Goal: Transaction & Acquisition: Purchase product/service

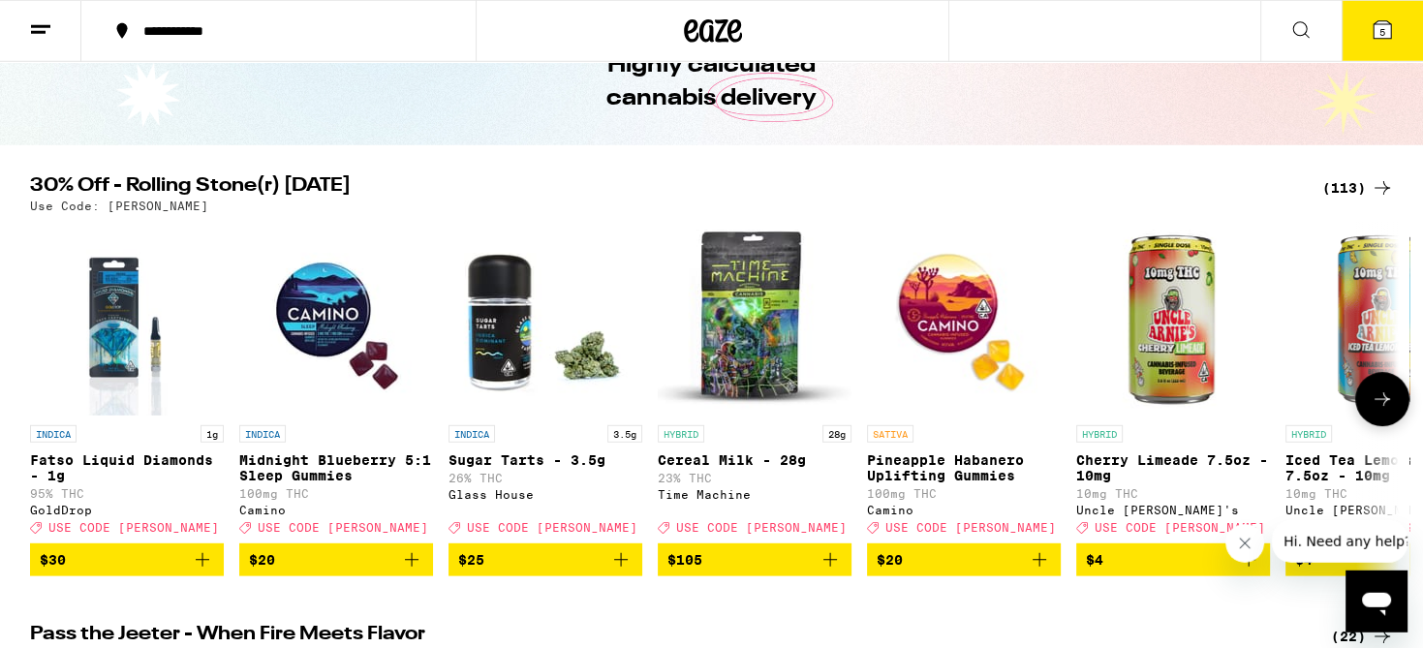
scroll to position [102, 0]
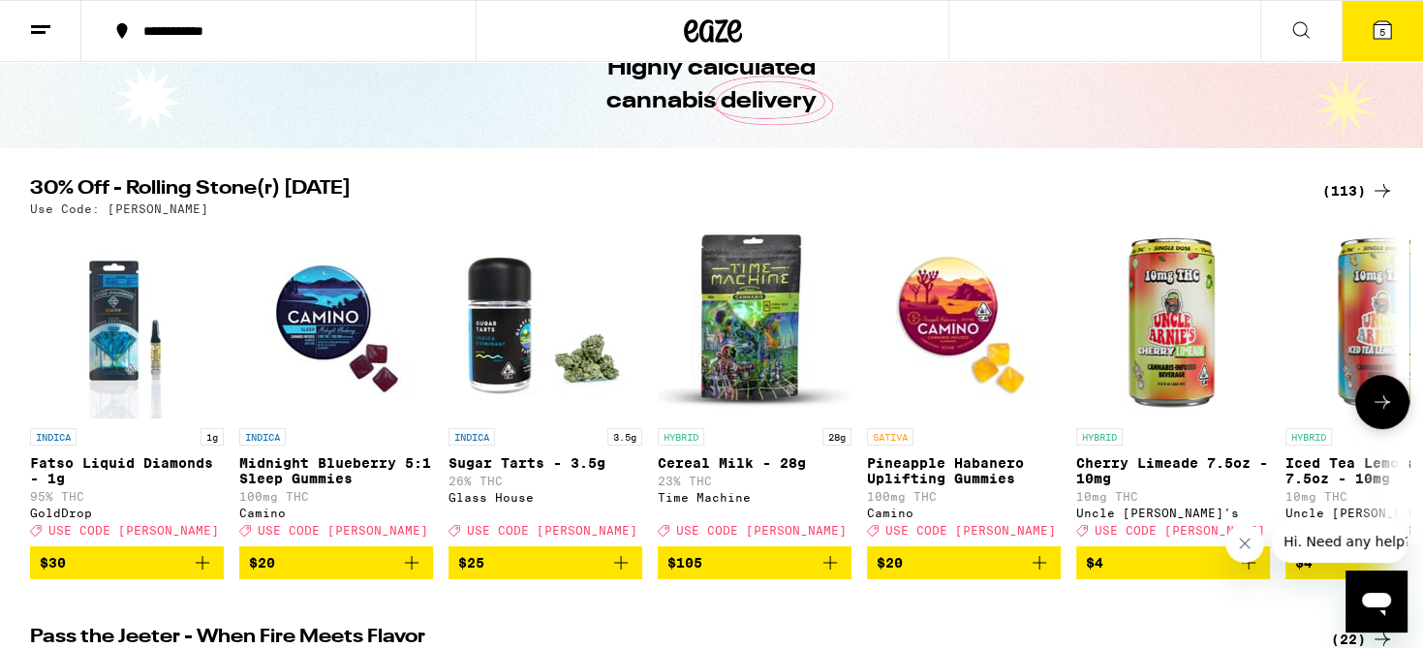
click at [1385, 406] on icon at bounding box center [1382, 401] width 23 height 23
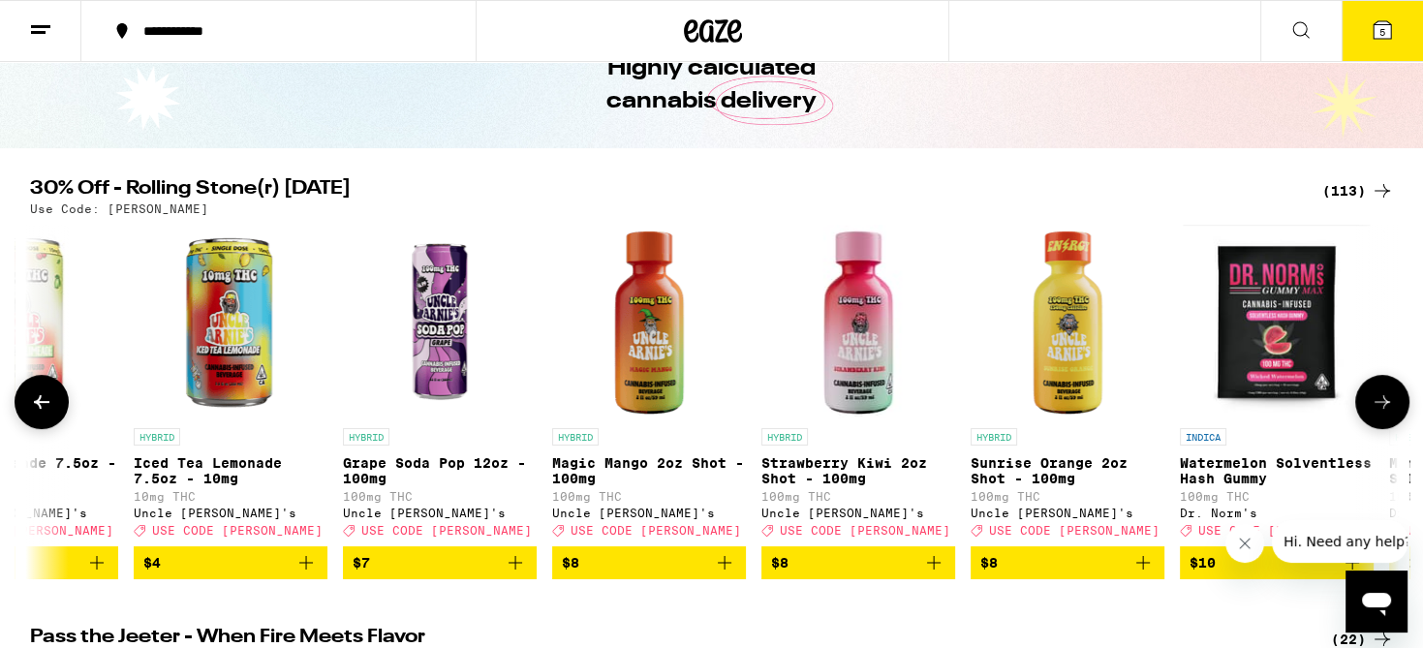
scroll to position [0, 1153]
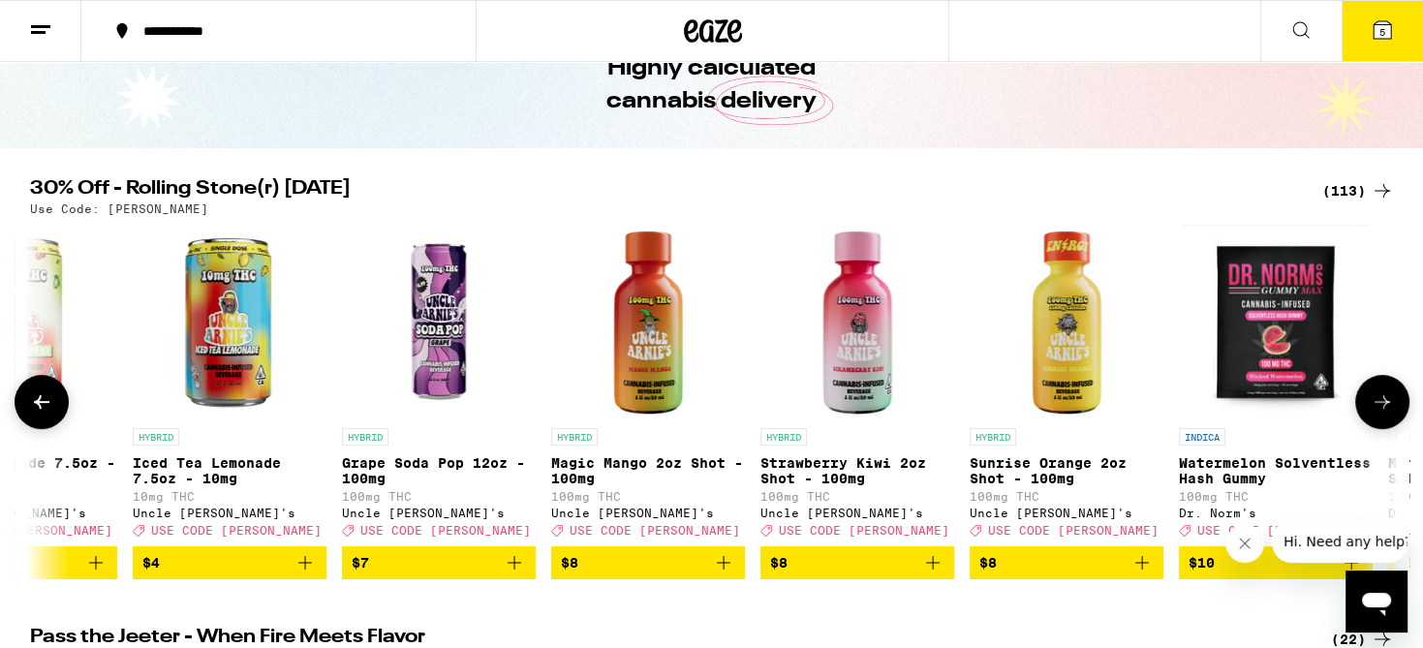
click at [1385, 406] on icon at bounding box center [1382, 401] width 23 height 23
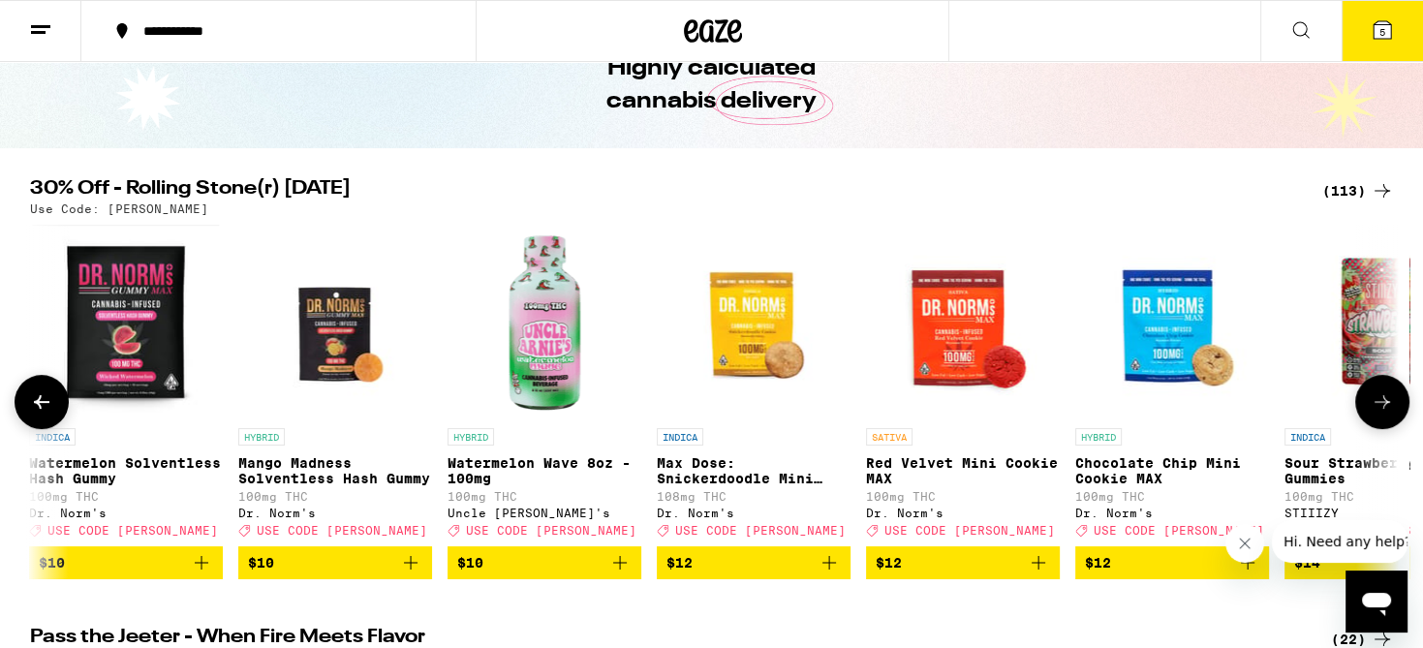
scroll to position [0, 2306]
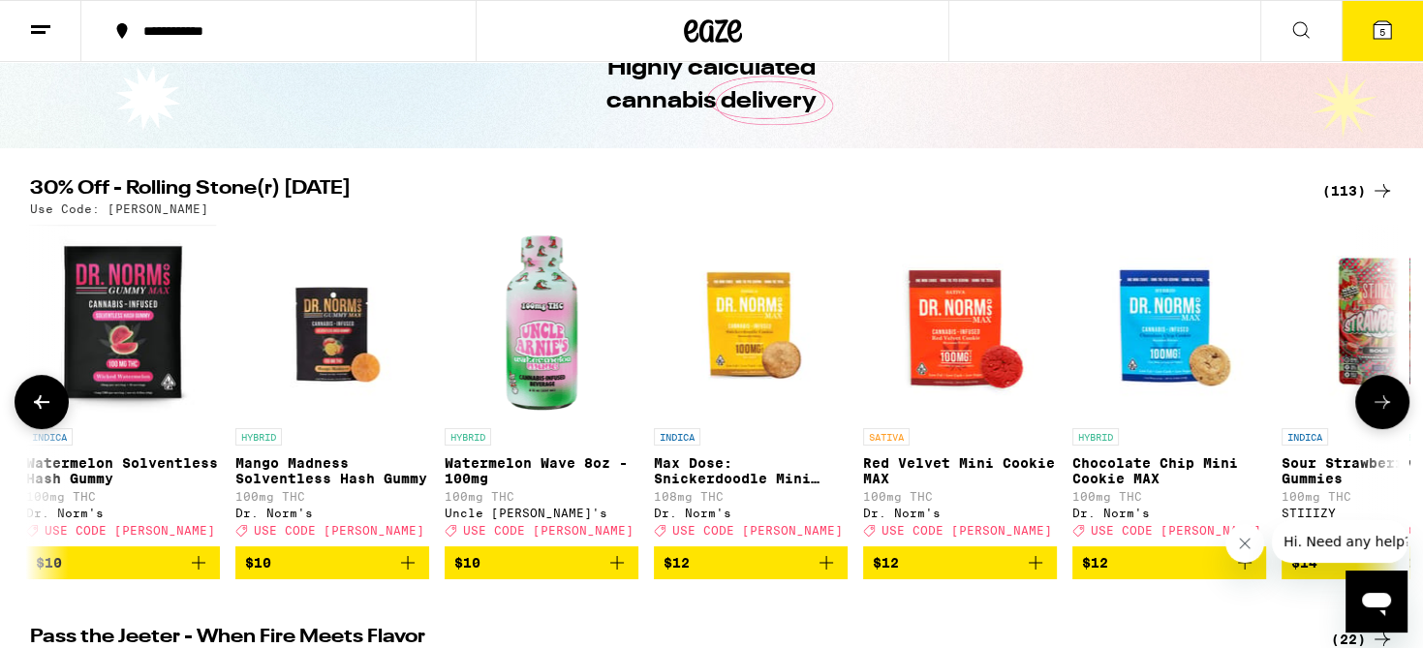
click at [1385, 406] on icon at bounding box center [1382, 401] width 23 height 23
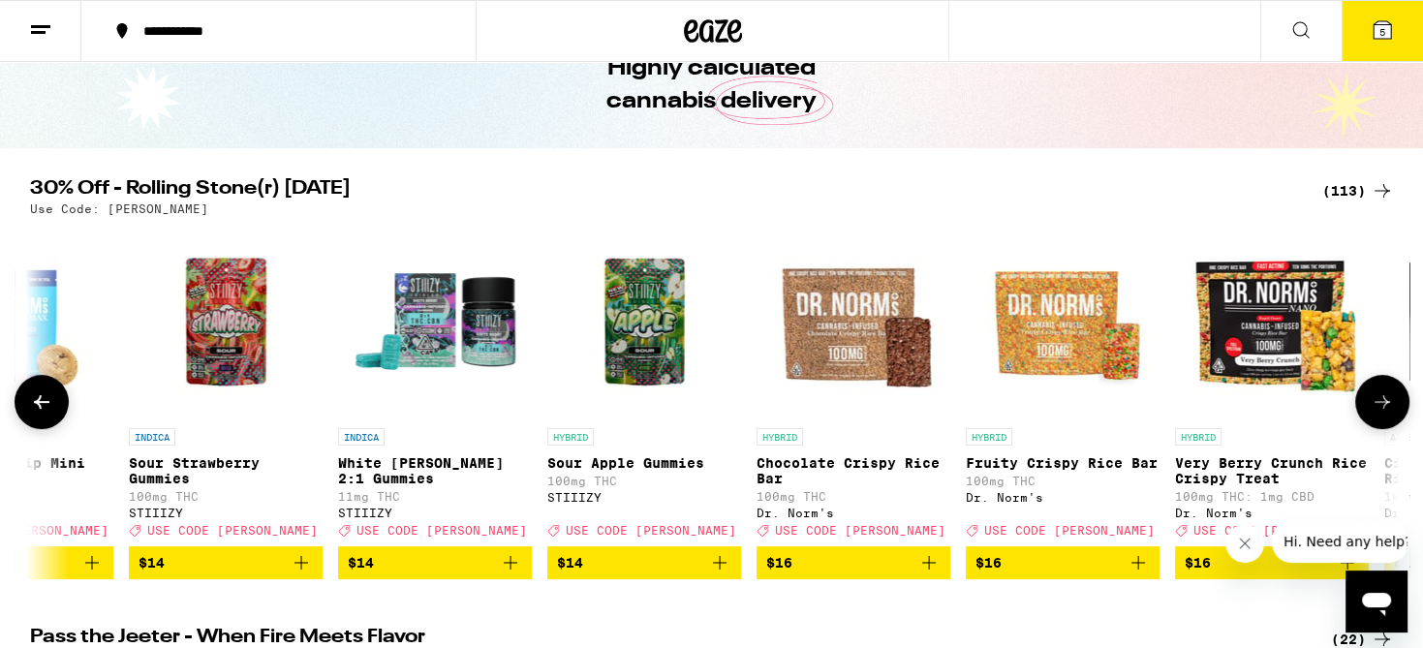
click at [1385, 406] on icon at bounding box center [1382, 401] width 23 height 23
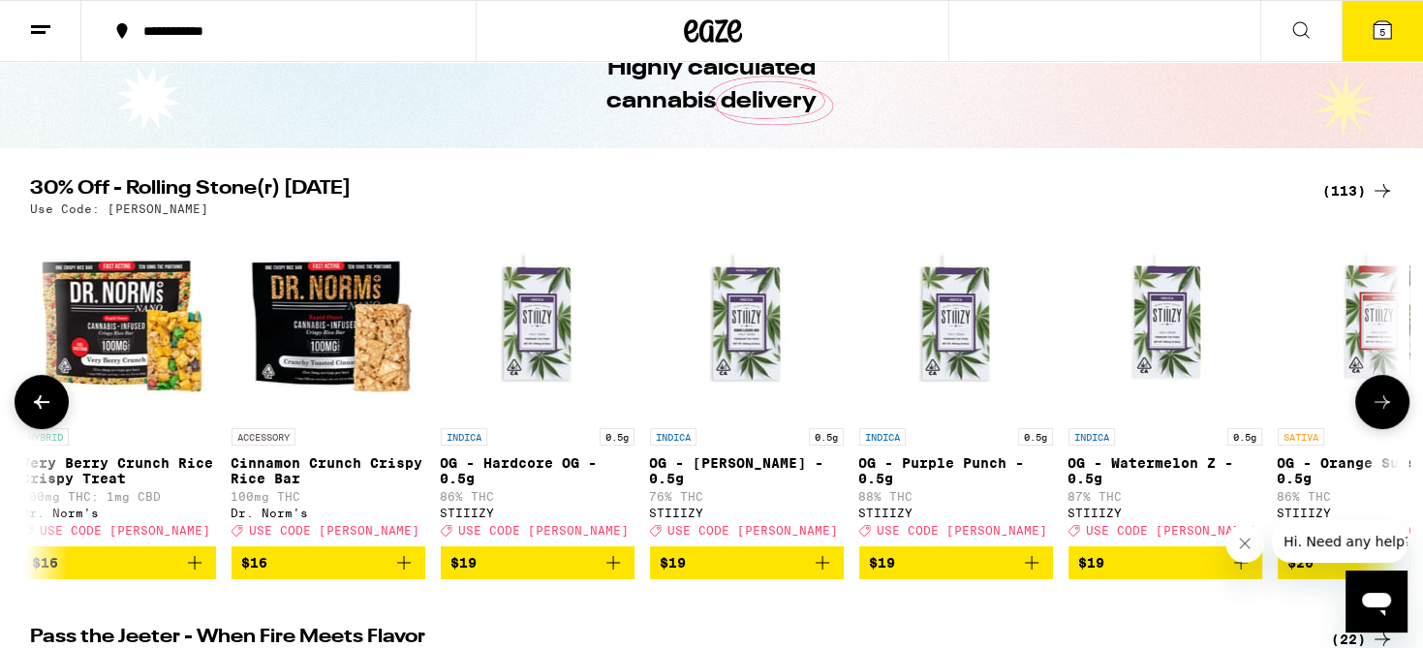
click at [1385, 406] on icon at bounding box center [1382, 401] width 23 height 23
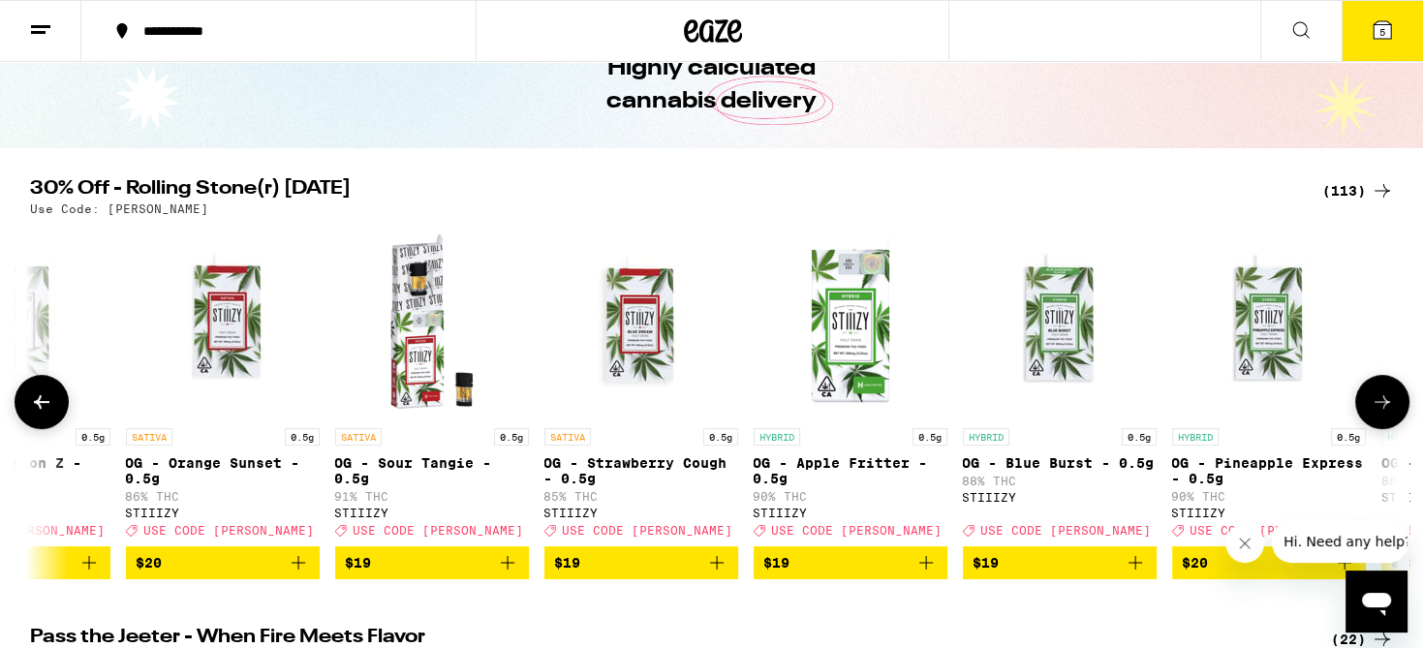
click at [1385, 406] on icon at bounding box center [1382, 401] width 23 height 23
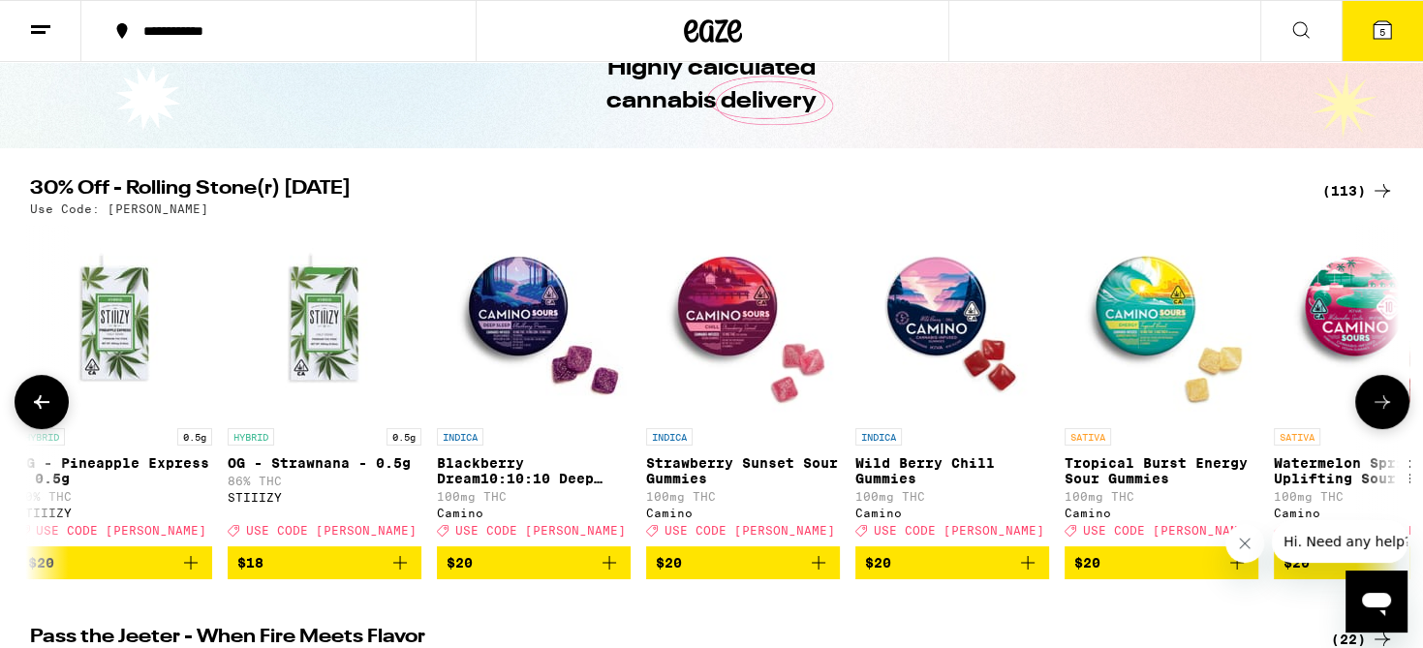
click at [1385, 406] on icon at bounding box center [1382, 401] width 23 height 23
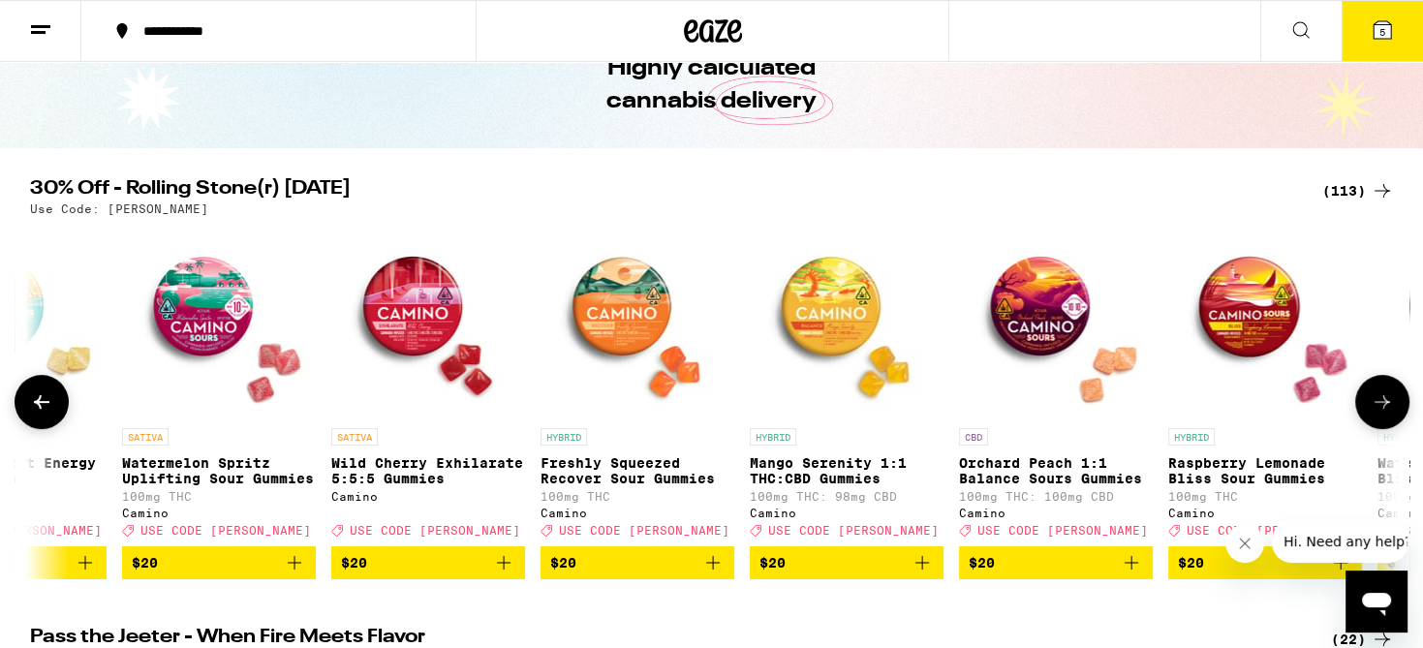
click at [1385, 406] on icon at bounding box center [1382, 401] width 23 height 23
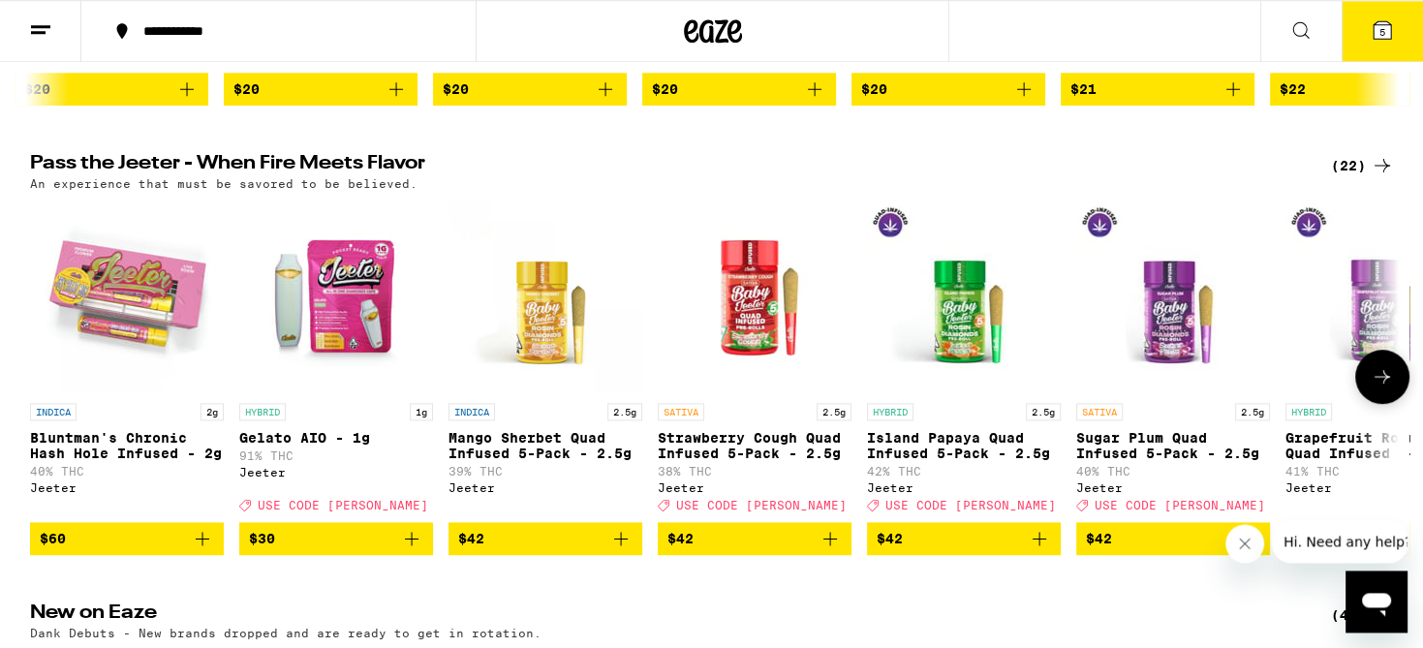
scroll to position [613, 0]
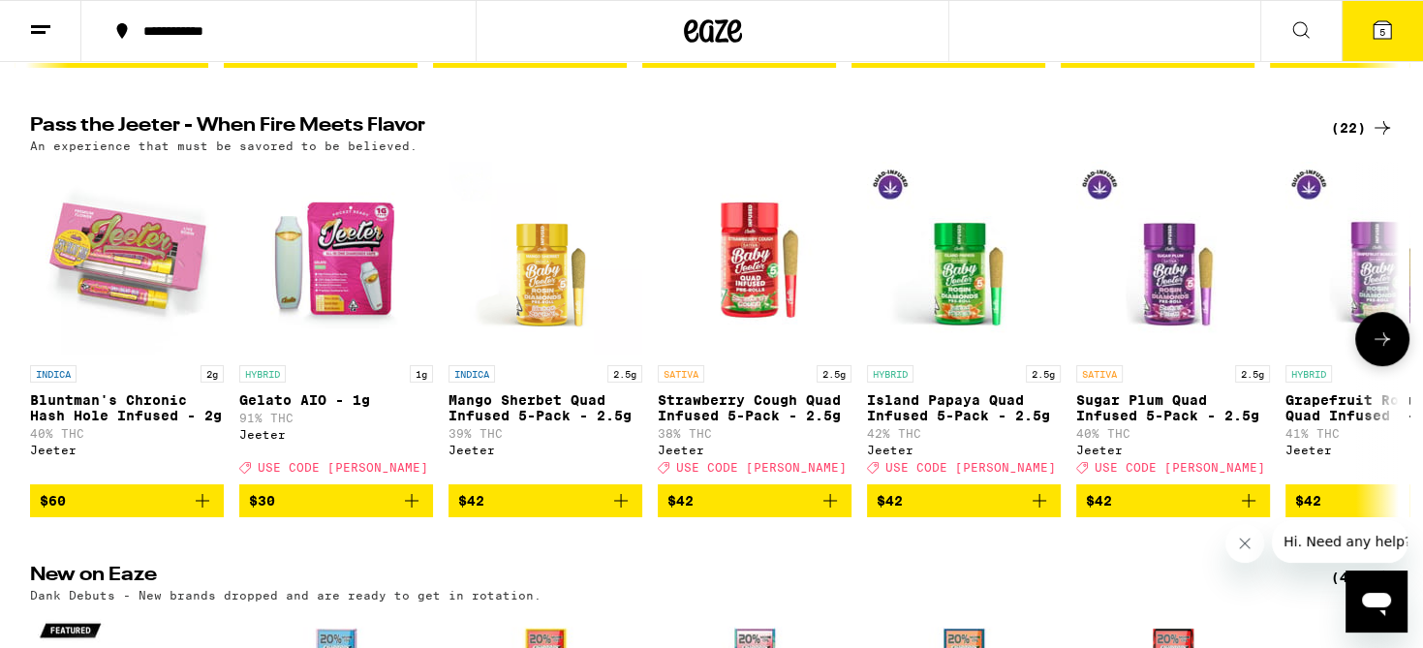
click at [1384, 351] on icon at bounding box center [1382, 338] width 23 height 23
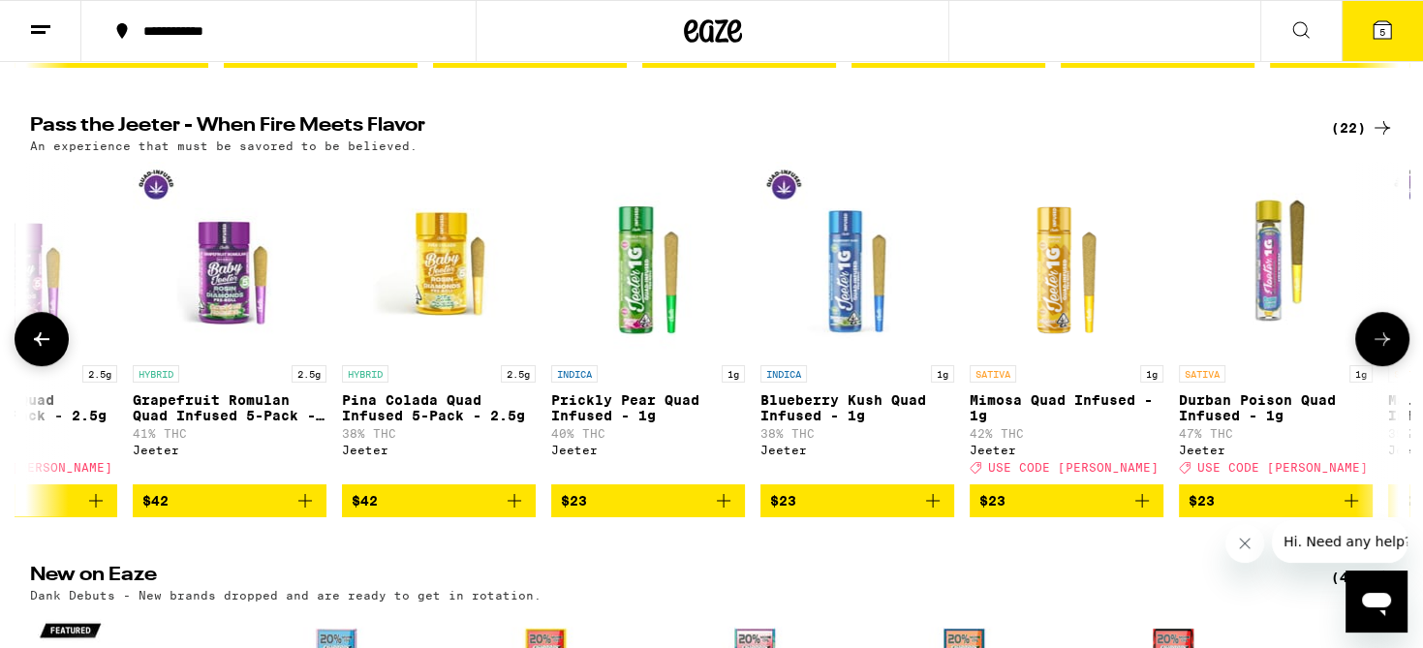
click at [1384, 351] on icon at bounding box center [1382, 338] width 23 height 23
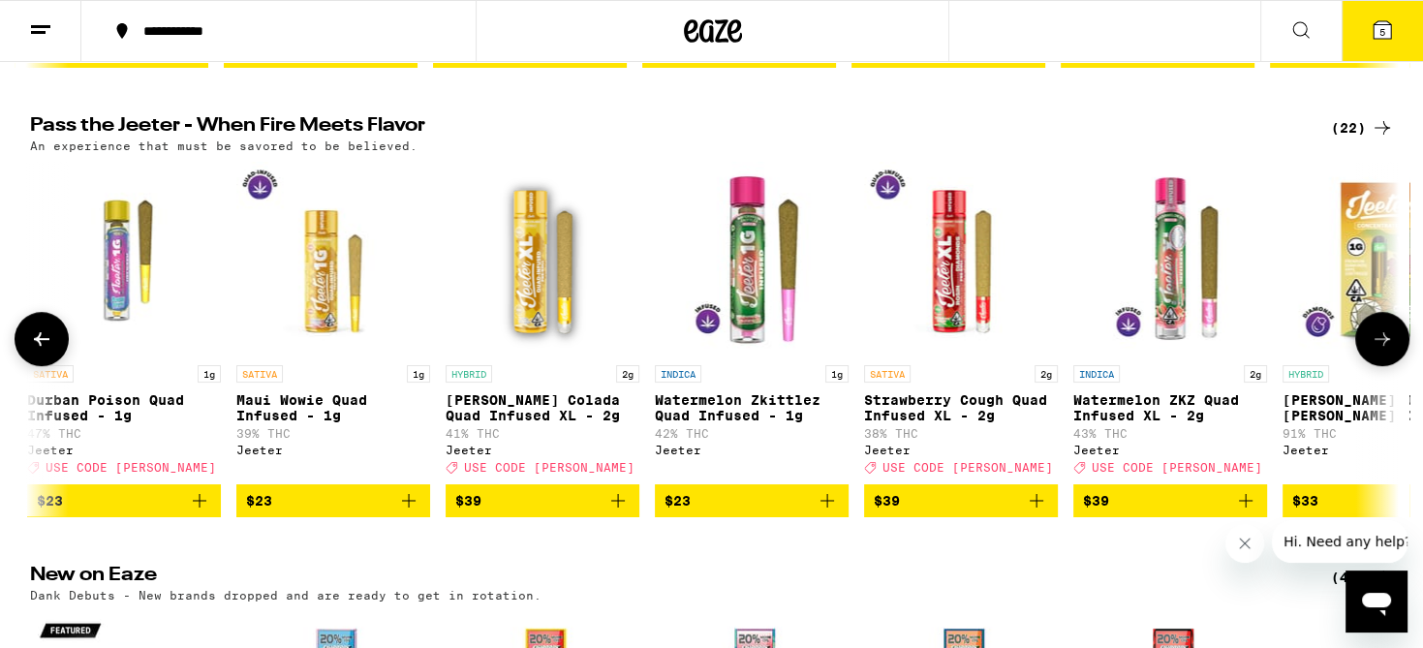
scroll to position [0, 2306]
click at [1377, 351] on icon at bounding box center [1382, 338] width 23 height 23
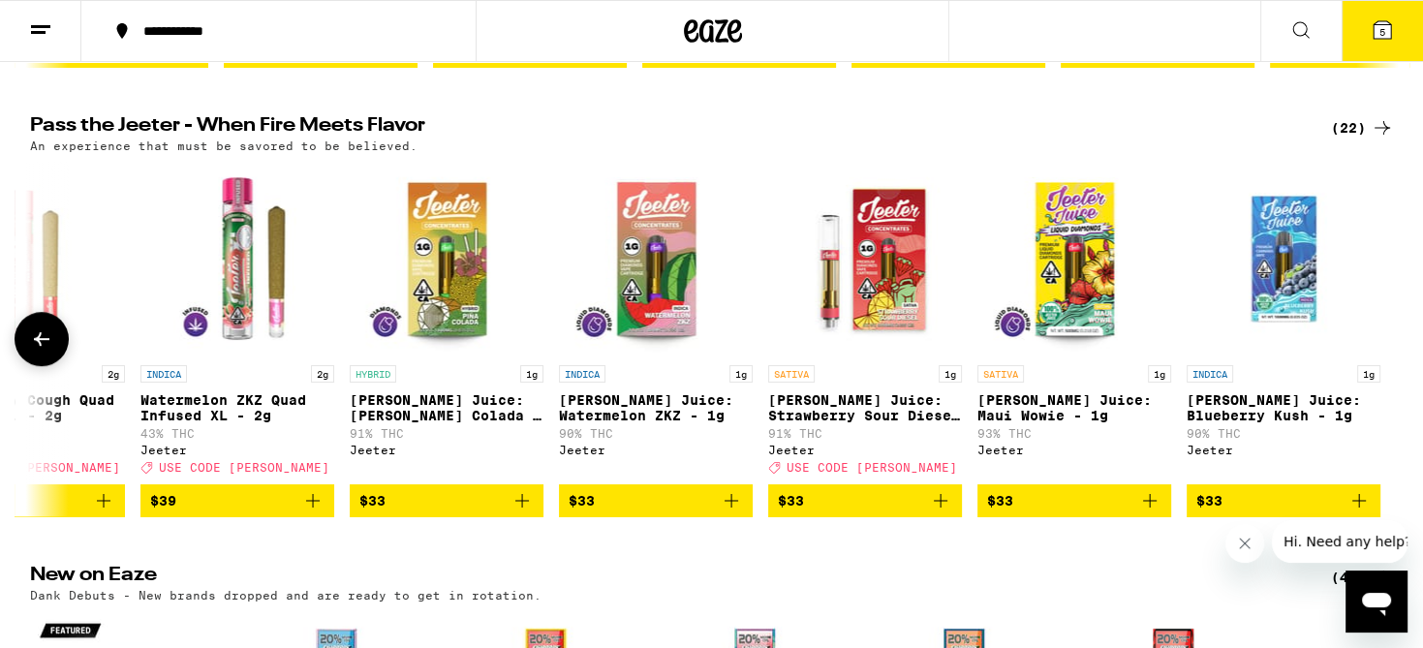
scroll to position [0, 3240]
